Goal: Book appointment/travel/reservation

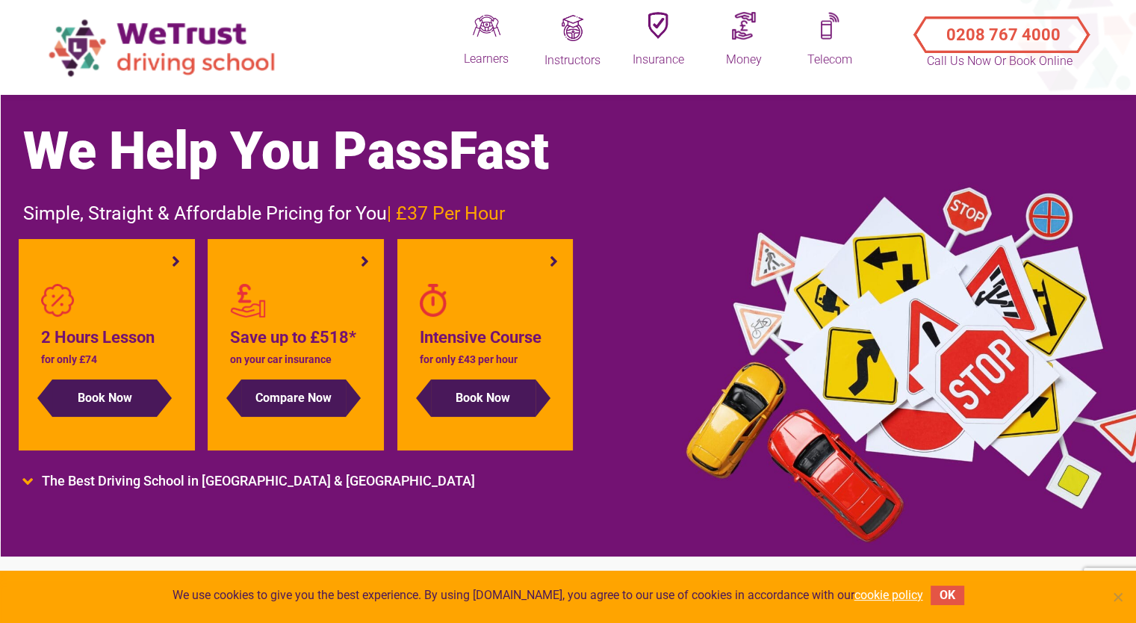
click at [555, 258] on li "Intensive Course for only £43 per hour Book Now" at bounding box center [485, 344] width 176 height 211
click at [27, 482] on li "The Best Driving School in [GEOGRAPHIC_DATA] & [GEOGRAPHIC_DATA]" at bounding box center [485, 481] width 924 height 16
click at [146, 397] on button "Book Now" at bounding box center [104, 397] width 105 height 37
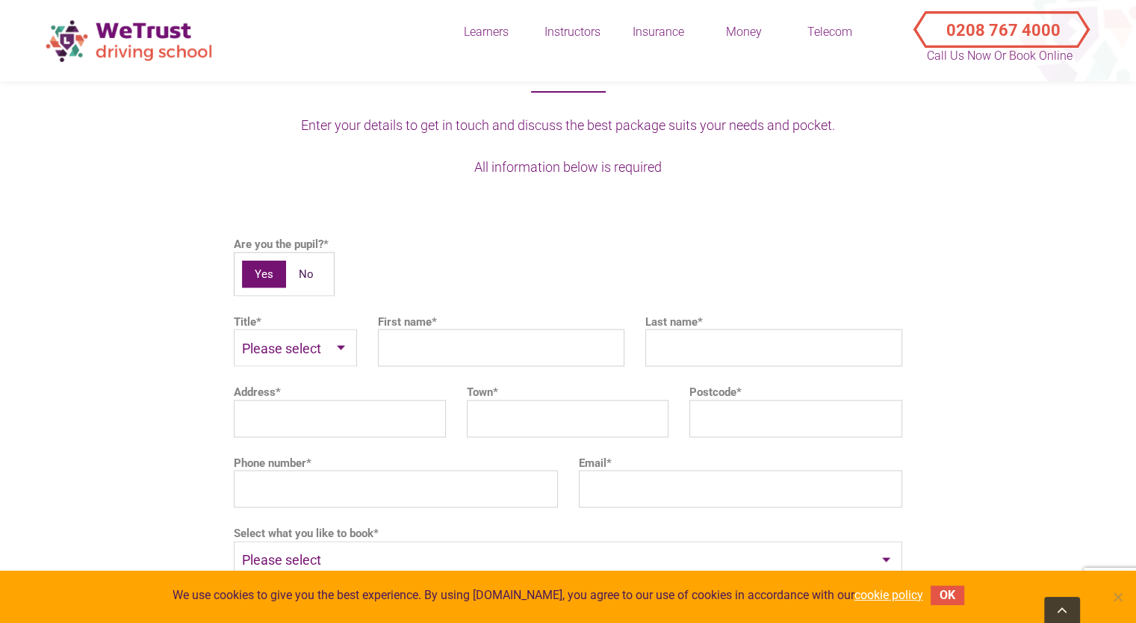
scroll to position [3223, 0]
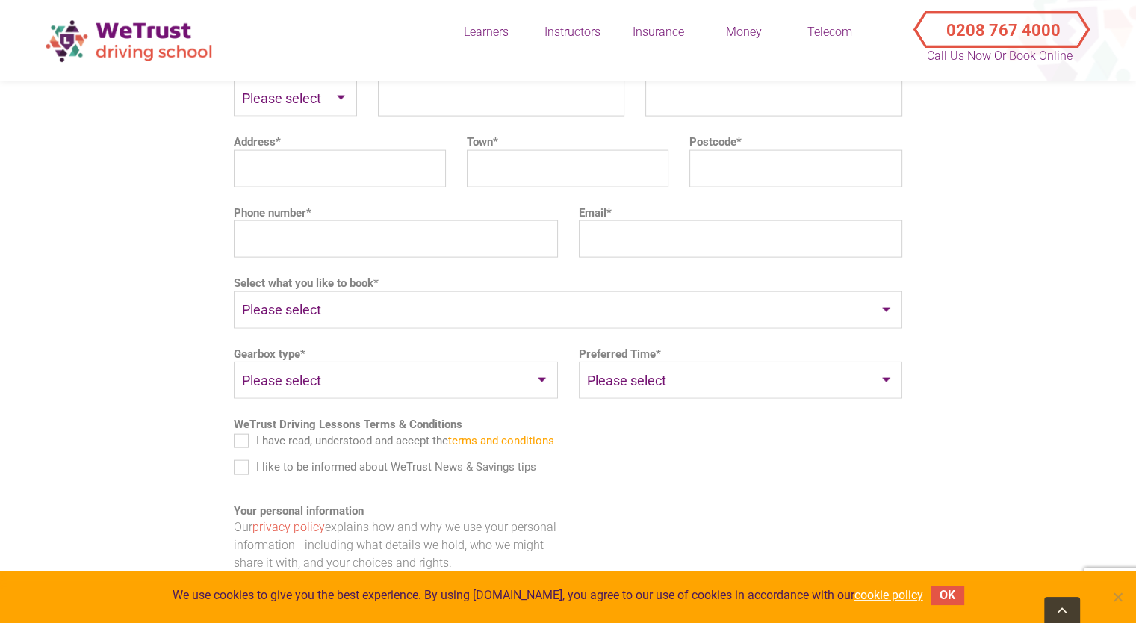
click at [468, 361] on select "Please select Auto Manual" at bounding box center [396, 379] width 324 height 37
click at [1070, 349] on section "Get in touch with WeTrust Driving Instructor in your area Enter your details to…" at bounding box center [568, 205] width 1136 height 1010
click at [848, 365] on select "Please select Weekdays Weekends Evenings" at bounding box center [741, 379] width 324 height 37
click at [1002, 353] on section "Get in touch with WeTrust Driving Instructor in your area Enter your details to…" at bounding box center [568, 205] width 1136 height 1010
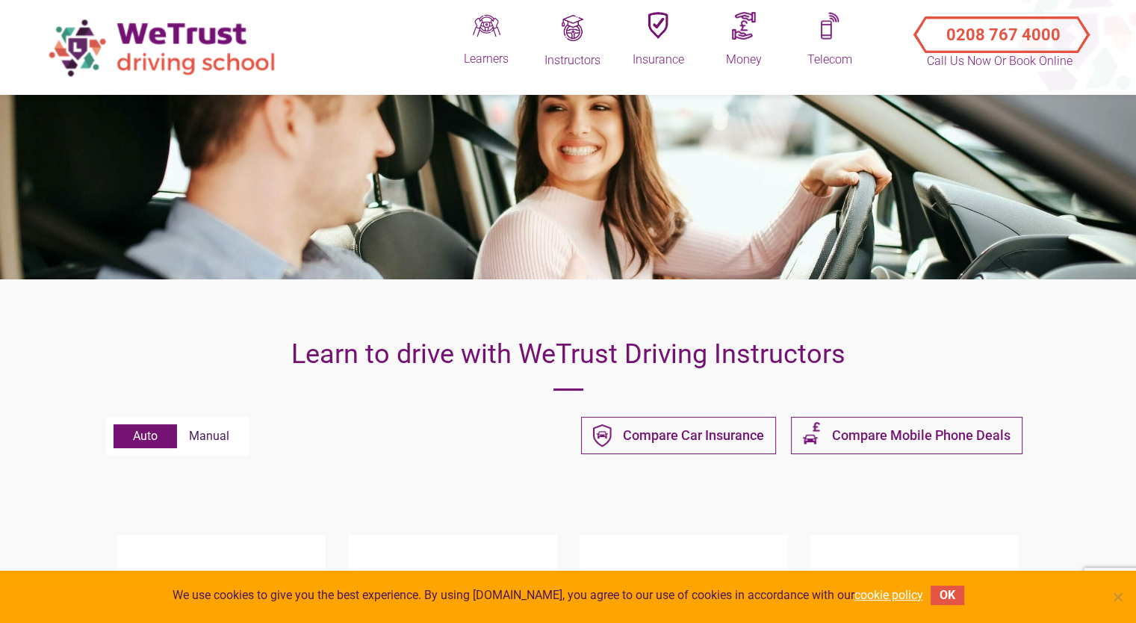
scroll to position [0, 0]
